Goal: Transaction & Acquisition: Purchase product/service

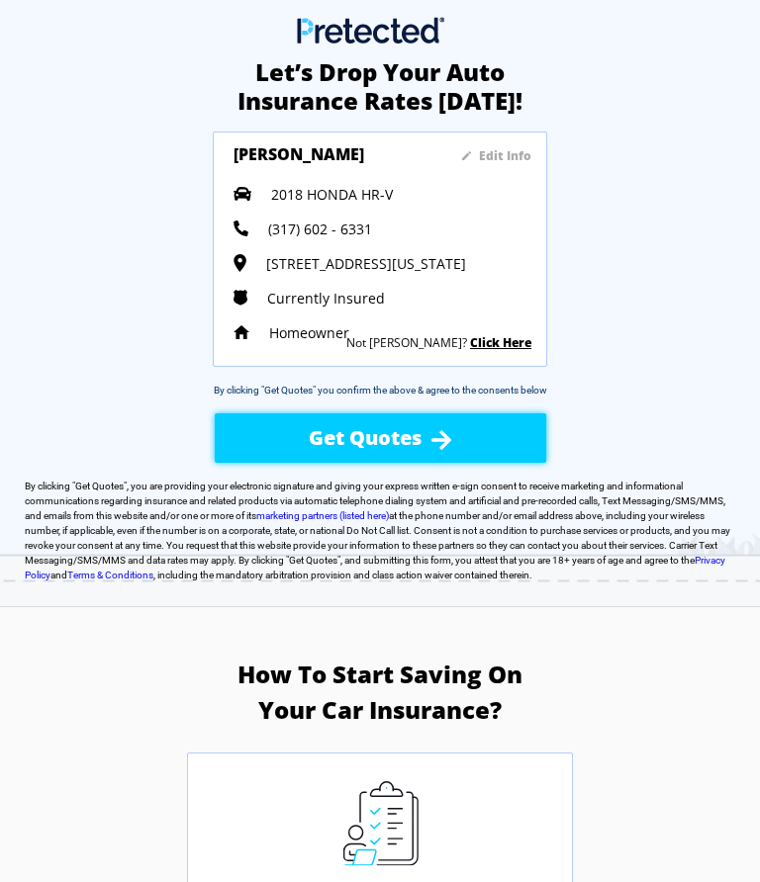
click at [473, 448] on div "Get Quotes" at bounding box center [379, 438] width 261 height 56
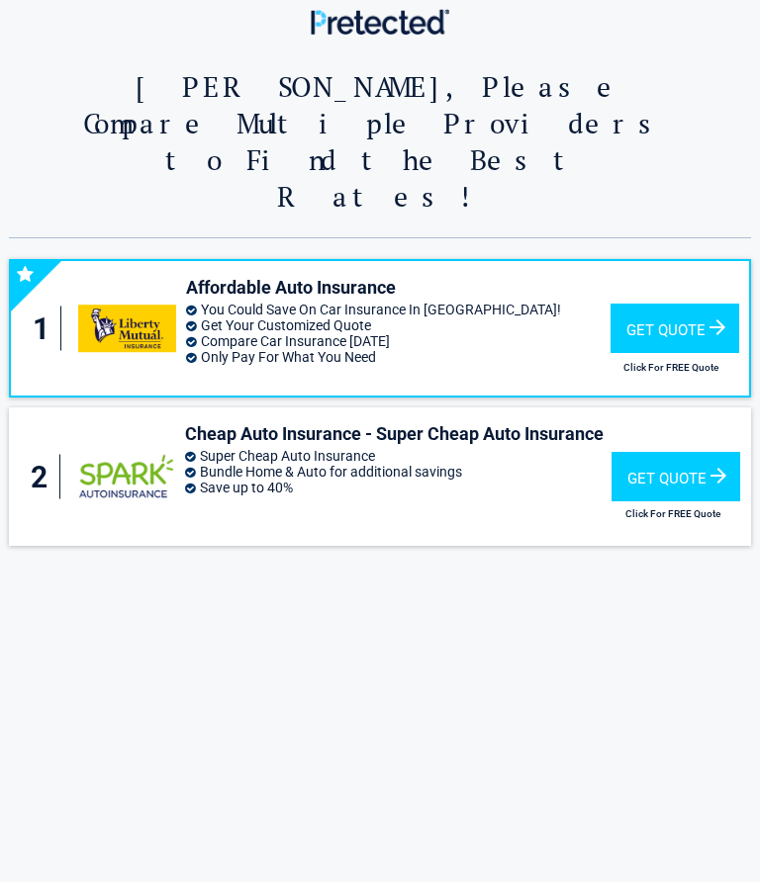
click at [660, 304] on div "Get Quote" at bounding box center [674, 328] width 129 height 49
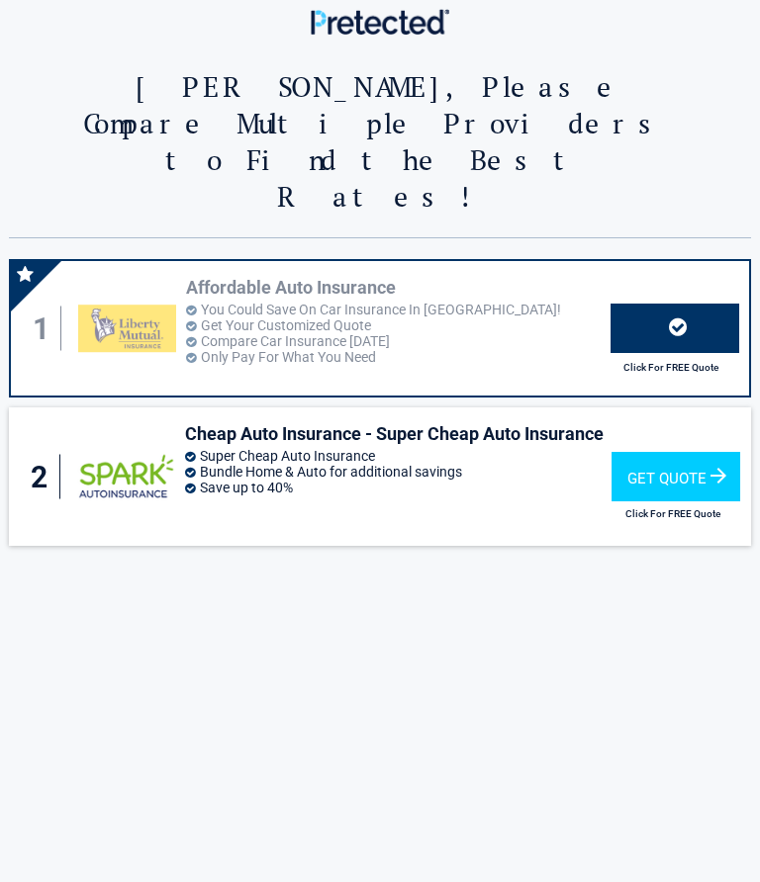
click at [706, 452] on div "Get Quote" at bounding box center [675, 476] width 129 height 49
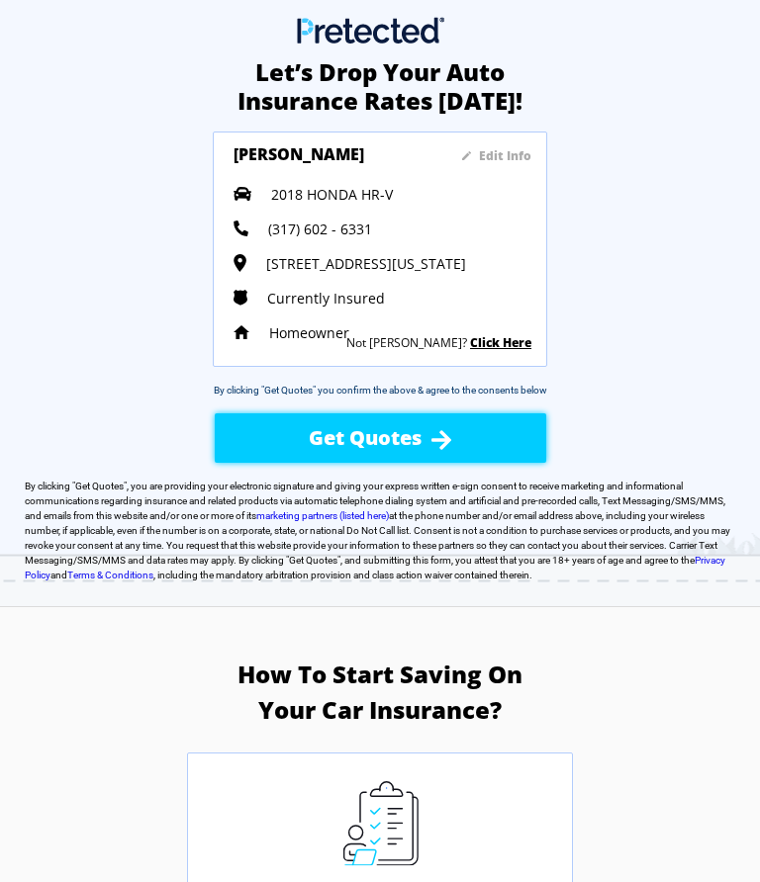
click at [466, 436] on div "Get Quotes" at bounding box center [379, 438] width 261 height 56
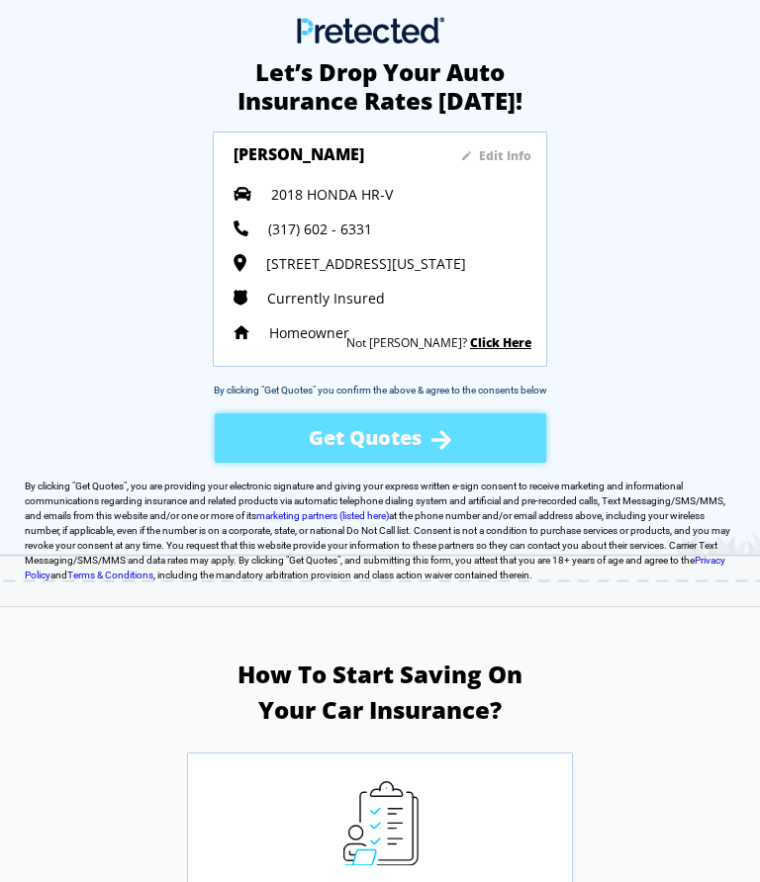
click at [451, 442] on div "Get Quotes" at bounding box center [380, 437] width 331 height 49
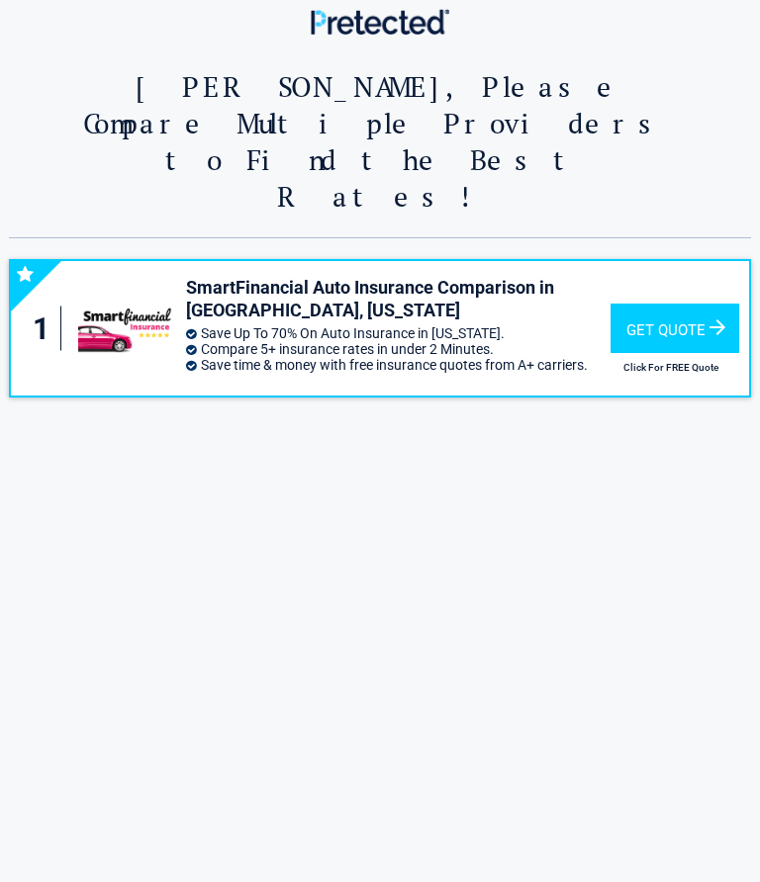
click at [677, 304] on div "Get Quote" at bounding box center [674, 328] width 129 height 49
